Goal: Task Accomplishment & Management: Use online tool/utility

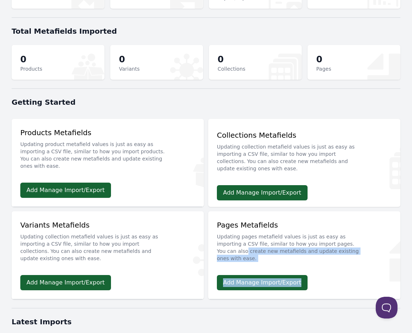
drag, startPoint x: 379, startPoint y: 249, endPoint x: 360, endPoint y: 288, distance: 42.8
click at [361, 288] on div "Pages Metafields Updating pages metafield values is just as easy as importing a…" at bounding box center [304, 252] width 192 height 83
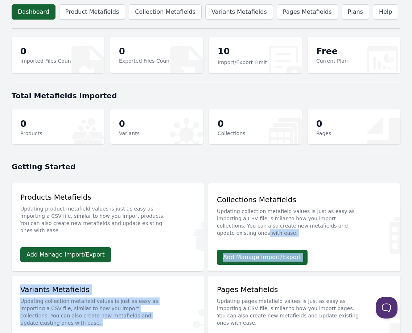
drag, startPoint x: 339, startPoint y: 278, endPoint x: 364, endPoint y: 226, distance: 57.8
click at [364, 226] on section "Products Metafields Updating product metafield values is just as easy as import…" at bounding box center [206, 272] width 388 height 192
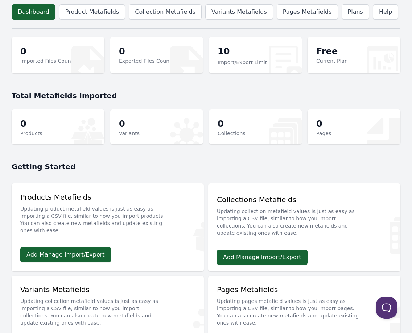
click at [356, 159] on div "Getting Started" at bounding box center [206, 166] width 388 height 19
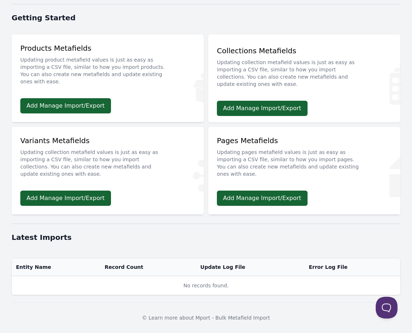
scroll to position [149, 0]
click at [90, 106] on link "Add Manage Import/Export" at bounding box center [65, 105] width 91 height 15
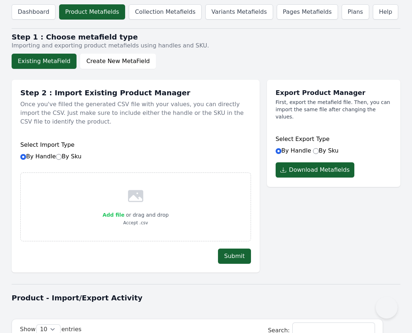
click at [117, 217] on span "Add file" at bounding box center [114, 215] width 22 height 6
click at [124, 210] on input "Add file" at bounding box center [124, 210] width 0 height 0
type input "C:\fakepath\Kuzco Specs only.xlsx"
click at [59, 157] on input "By Sku" at bounding box center [59, 157] width 6 height 6
radio input "true"
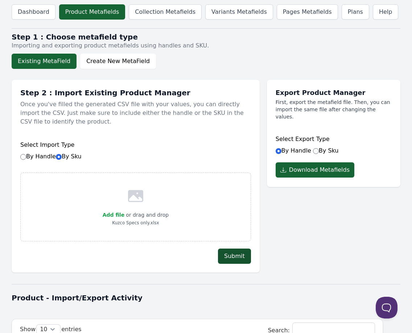
click at [246, 259] on button "Submit" at bounding box center [234, 256] width 33 height 15
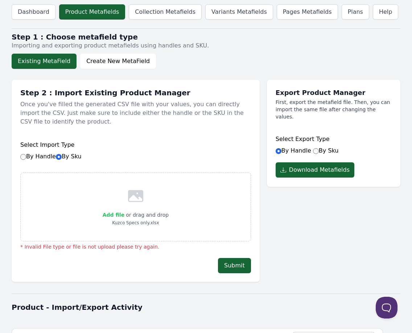
click at [118, 215] on span "Add file" at bounding box center [114, 215] width 22 height 6
click at [124, 210] on input "Add file" at bounding box center [124, 210] width 0 height 0
click at [313, 148] on input "By Sku" at bounding box center [316, 151] width 6 height 6
radio input "true"
click at [120, 214] on span "Add file" at bounding box center [114, 215] width 22 height 6
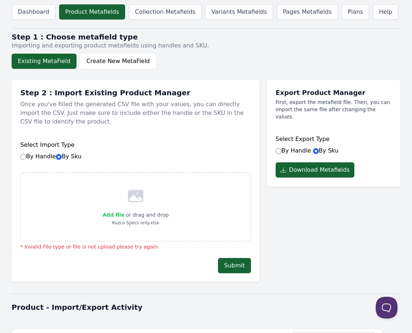
click at [124, 210] on input "Add file" at bounding box center [124, 210] width 0 height 0
type input "C:\fakepath\Alora Kuzco DN Data File June 13 2025 Less 50%.xlsx"
click at [232, 268] on button "Submit" at bounding box center [234, 265] width 33 height 15
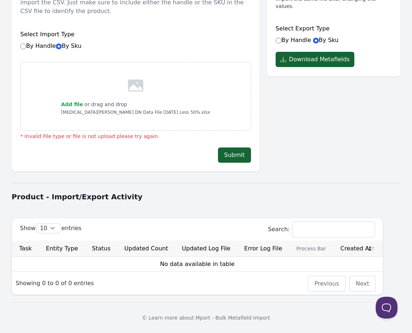
scroll to position [110, 0]
click at [392, 308] on button at bounding box center [385, 306] width 22 height 22
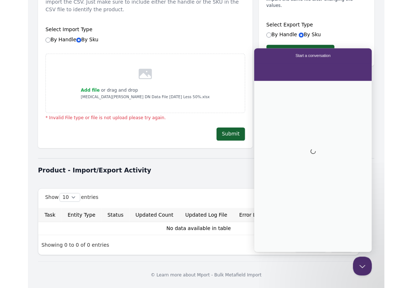
scroll to position [0, 0]
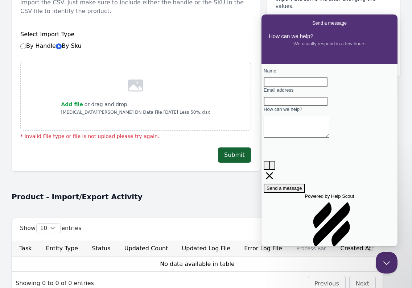
click at [280, 8] on div "Export Product Manager First, export the metafield file. Then, you can import t…" at bounding box center [333, 22] width 133 height 107
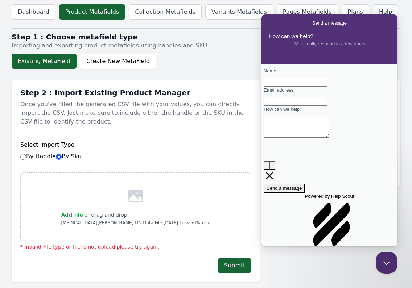
click at [372, 7] on link "Help" at bounding box center [384, 11] width 25 height 15
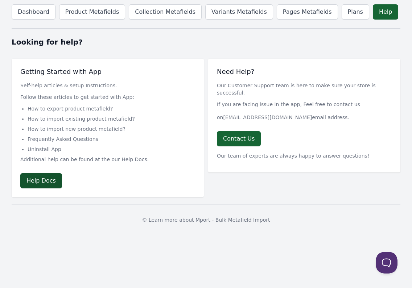
click at [39, 179] on link "Help Docs" at bounding box center [41, 180] width 42 height 15
click at [39, 12] on link "Dashboard" at bounding box center [34, 11] width 44 height 15
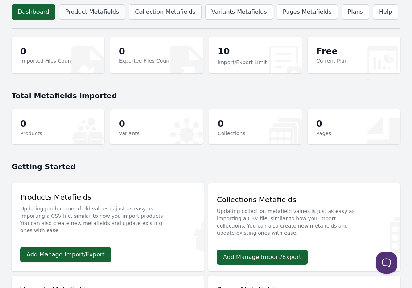
click at [103, 14] on link "Product Metafields" at bounding box center [92, 11] width 66 height 15
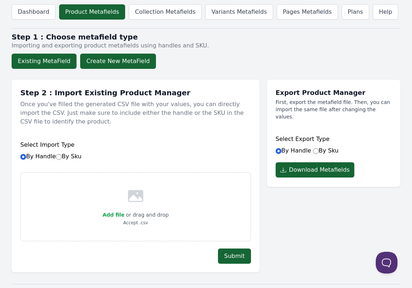
click at [113, 67] on button "Create New MetaField" at bounding box center [118, 61] width 76 height 15
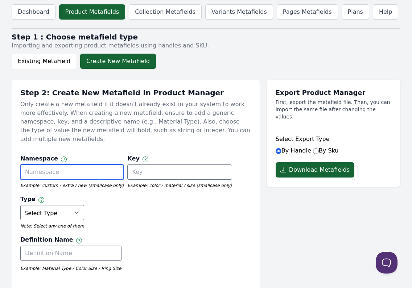
click at [76, 164] on input "text" at bounding box center [71, 171] width 103 height 15
type input "Spec Sheet"
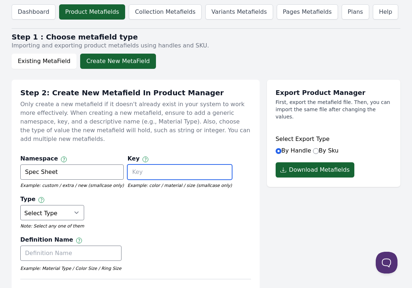
click at [149, 166] on input "text" at bounding box center [179, 171] width 104 height 15
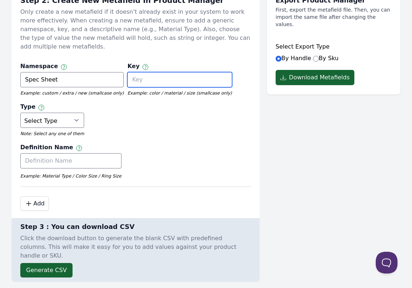
scroll to position [101, 0]
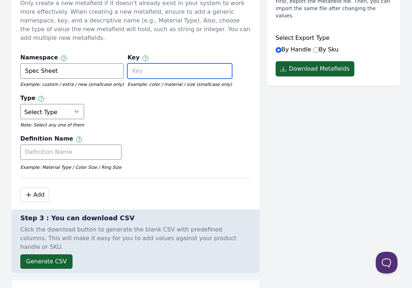
paste input "Metafield: namespace.key [url] format"
type input "Metafield: namespace.key [url] format"
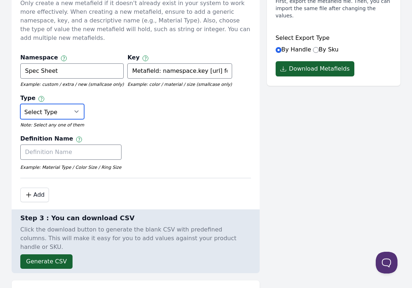
click at [68, 108] on select "Select Type True or False Color Date Date & Time Dimension Money Multi Line Tex…" at bounding box center [52, 111] width 64 height 15
select select "url"
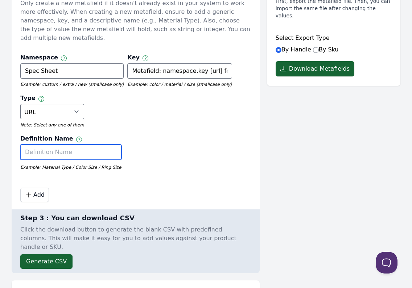
click at [76, 147] on input "text" at bounding box center [70, 152] width 101 height 15
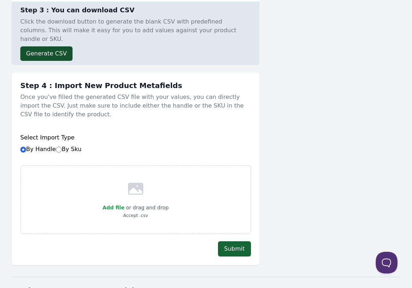
scroll to position [309, 0]
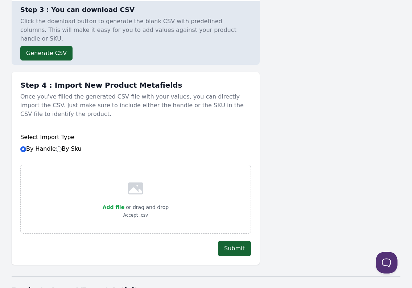
type input "Spec Sheet"
click at [62, 145] on label "By Sku" at bounding box center [69, 148] width 26 height 7
click at [62, 146] on input "By Sku" at bounding box center [59, 149] width 6 height 6
radio input "true"
click at [26, 145] on label "By Handle By Sku" at bounding box center [50, 148] width 61 height 7
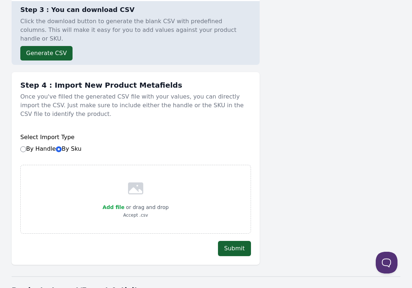
click at [26, 146] on input "By Handle By Sku" at bounding box center [23, 149] width 6 height 6
radio input "true"
click at [121, 204] on span "Add file" at bounding box center [114, 207] width 22 height 6
click at [124, 203] on input "Add file" at bounding box center [124, 203] width 0 height 0
type input "C:\fakepath\Kuzco Specs only.csv"
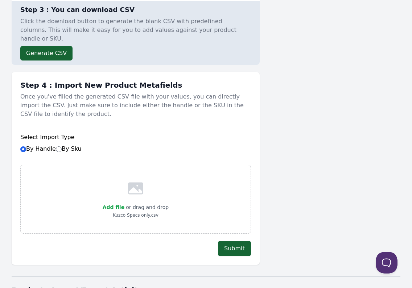
click at [242, 241] on button "Submit" at bounding box center [234, 248] width 33 height 15
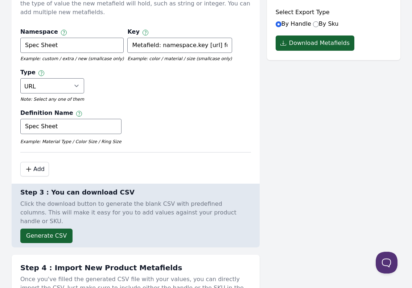
scroll to position [76, 0]
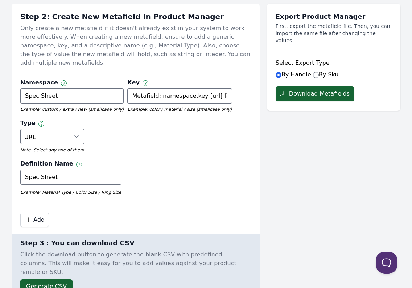
click at [82, 63] on div "Step 2: Create New Metafield In Product Manager Only create a new metafield if …" at bounding box center [136, 116] width 248 height 224
click at [94, 88] on input "Spec Sheet" at bounding box center [71, 95] width 103 height 15
click at [77, 88] on input "Spec Sheet" at bounding box center [71, 95] width 103 height 15
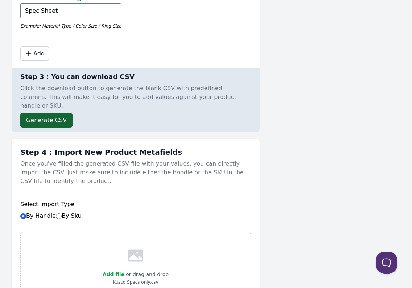
scroll to position [251, 0]
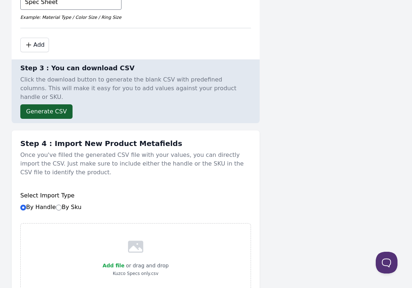
click at [60, 205] on input "By Sku" at bounding box center [59, 208] width 6 height 6
radio input "true"
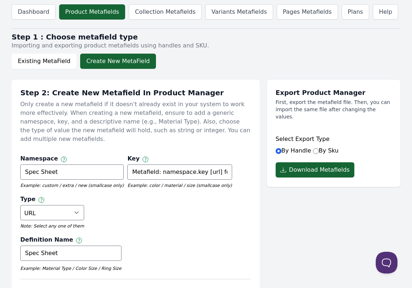
scroll to position [0, 0]
click at [58, 68] on button "Existing MetaField" at bounding box center [44, 61] width 65 height 15
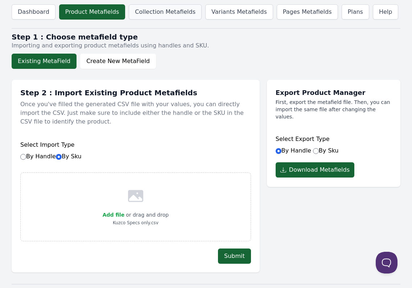
click at [151, 10] on link "Collection Metafields" at bounding box center [165, 11] width 73 height 15
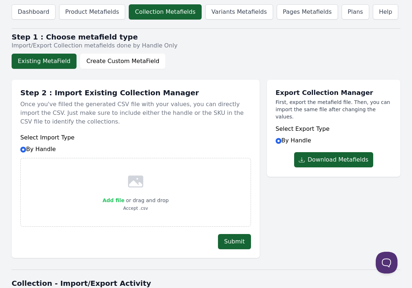
click at [117, 197] on span "Add file" at bounding box center [114, 200] width 22 height 6
click at [124, 196] on input "Add file" at bounding box center [124, 196] width 0 height 0
type input "C:\fakepath\Kuzco Specs only.csv"
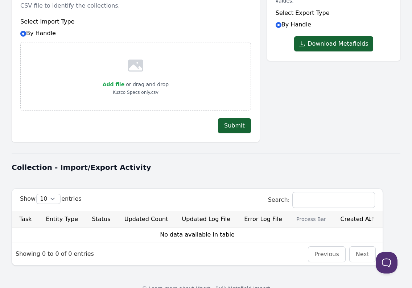
scroll to position [129, 0]
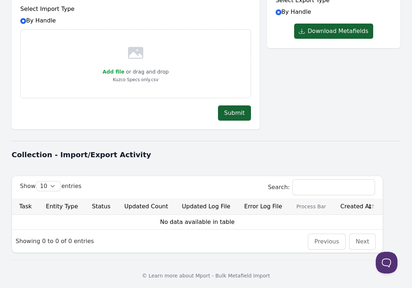
click at [234, 113] on button "Submit" at bounding box center [234, 112] width 33 height 15
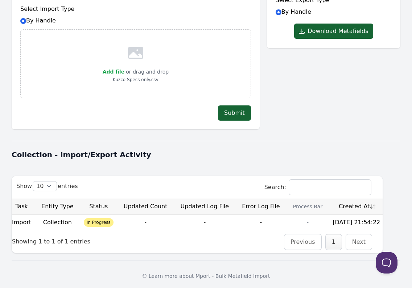
scroll to position [0, 3]
click at [354, 244] on link "Next" at bounding box center [358, 241] width 13 height 7
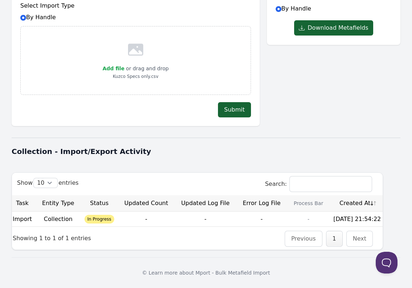
scroll to position [132, 0]
click at [103, 219] on span "In Progress" at bounding box center [99, 219] width 30 height 9
click at [351, 221] on td "2025-09-06 21:54:22" at bounding box center [356, 219] width 55 height 15
click at [296, 218] on td "-" at bounding box center [308, 219] width 43 height 15
click at [124, 271] on div "© Learn more about Mport - Bulk Metafield Import" at bounding box center [206, 272] width 388 height 31
